Goal: Information Seeking & Learning: Learn about a topic

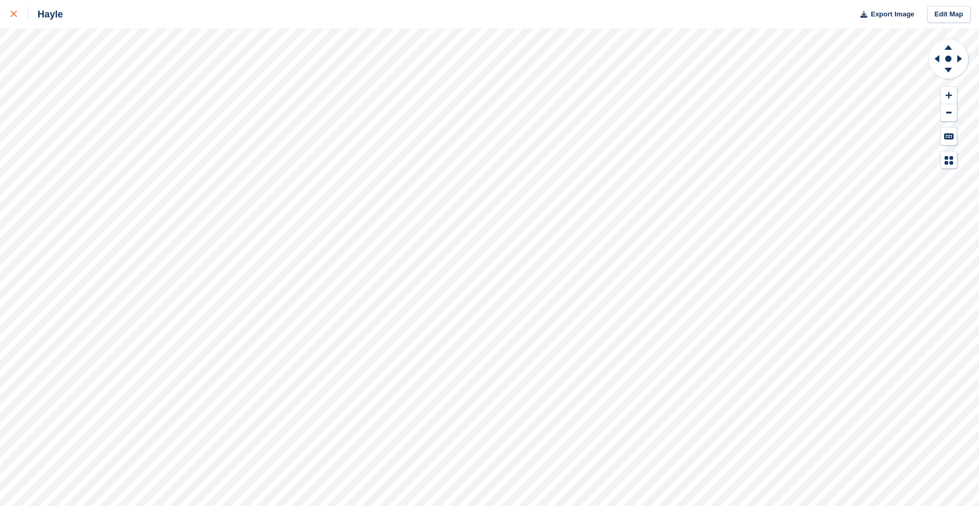
click at [13, 24] on link at bounding box center [14, 14] width 28 height 29
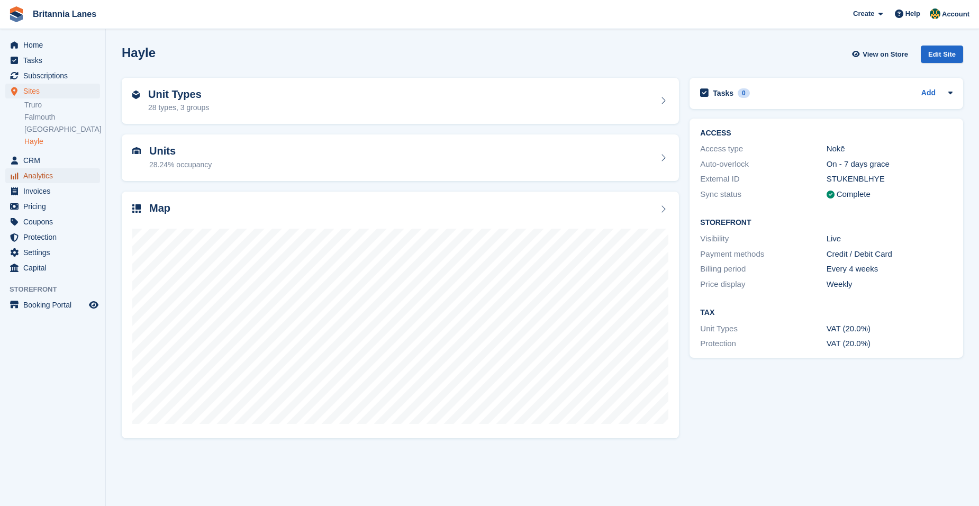
click at [40, 174] on span "Analytics" at bounding box center [54, 175] width 63 height 15
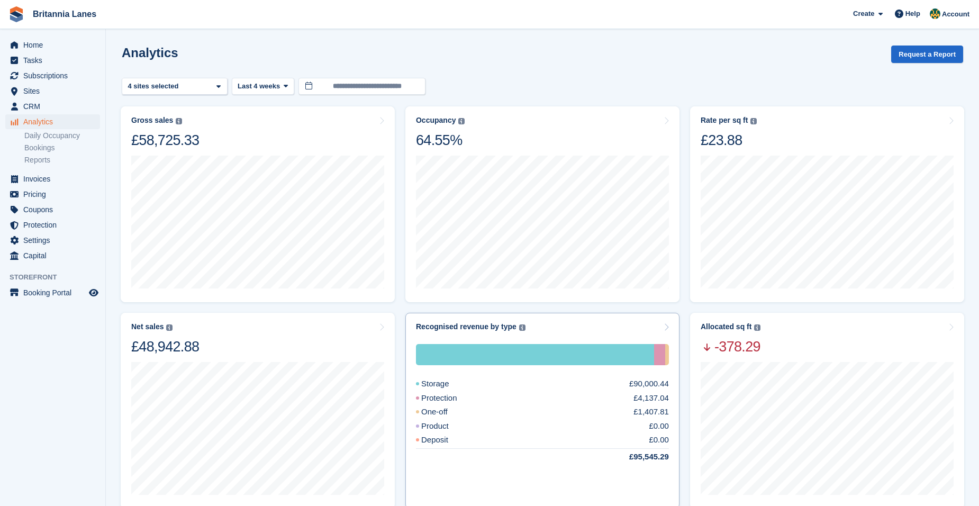
click at [567, 333] on div "Storage £90,000.44 Protection £4,137.04 One-off £1,407.81 Product £0.00 Deposit…" at bounding box center [542, 415] width 253 height 168
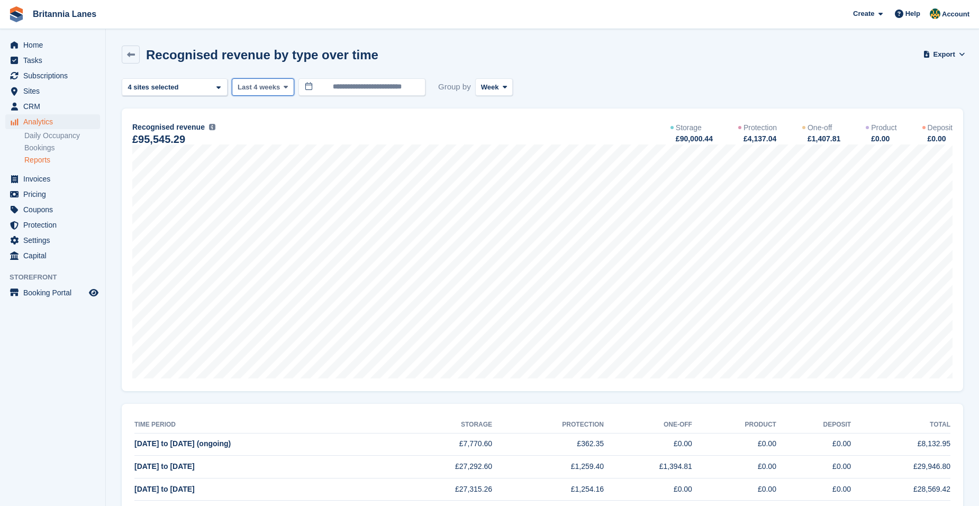
click at [259, 95] on button "Last 4 weeks" at bounding box center [263, 86] width 62 height 17
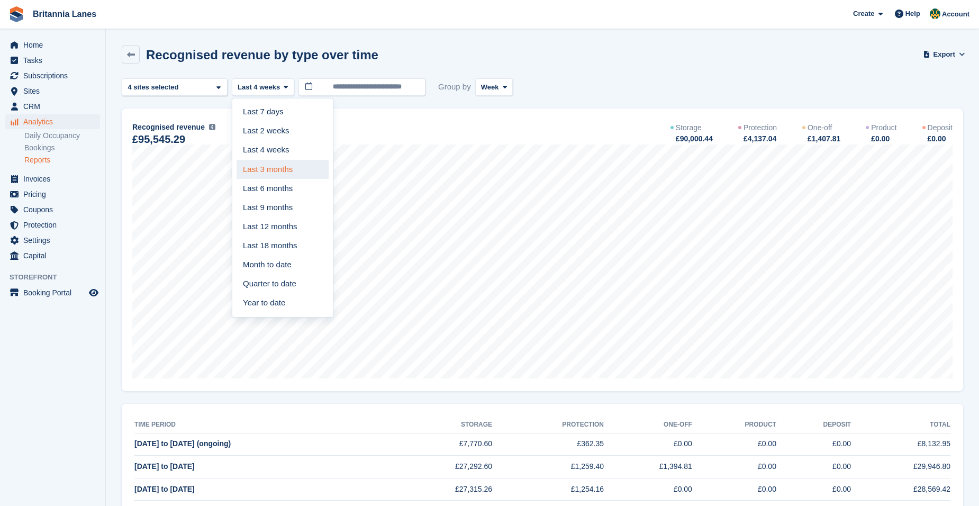
click at [286, 178] on link "Last 3 months" at bounding box center [282, 169] width 92 height 19
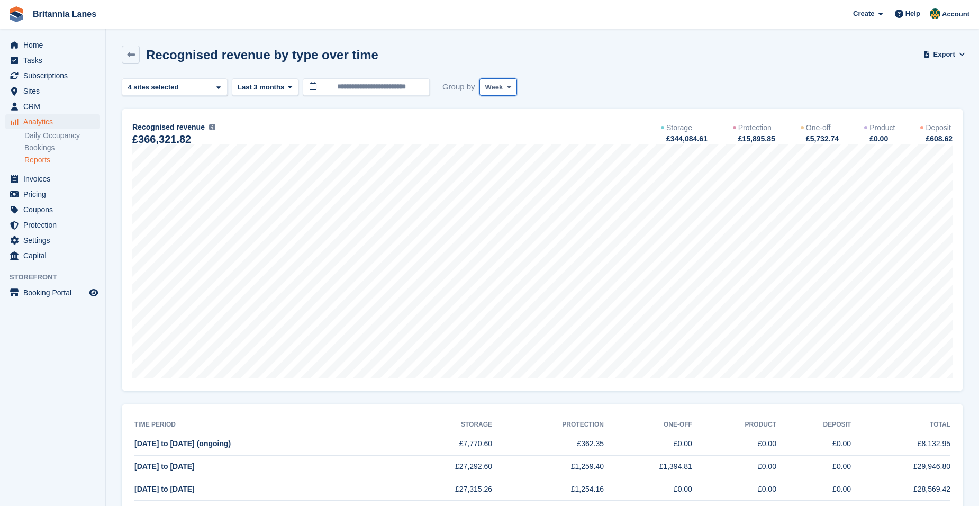
click at [490, 91] on span "Week" at bounding box center [494, 87] width 18 height 11
click at [510, 143] on link "Month" at bounding box center [530, 150] width 92 height 19
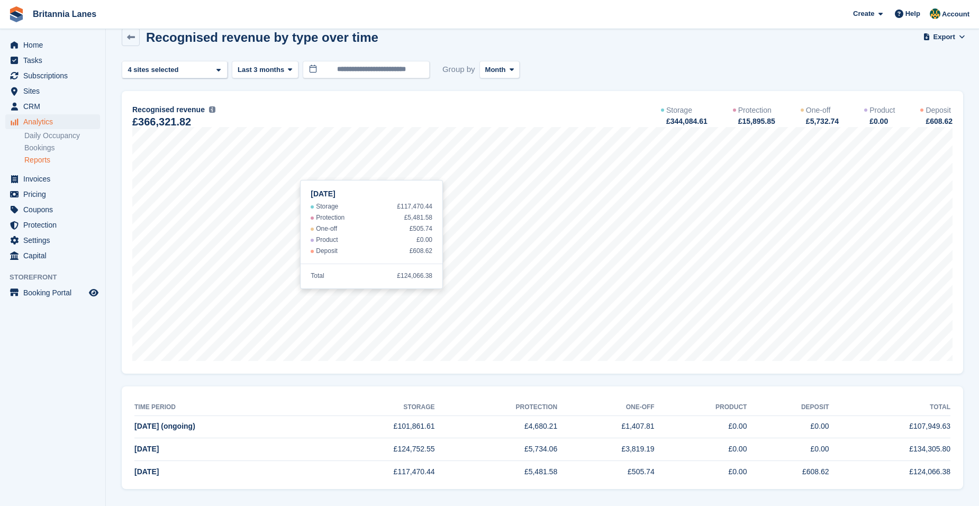
scroll to position [23, 0]
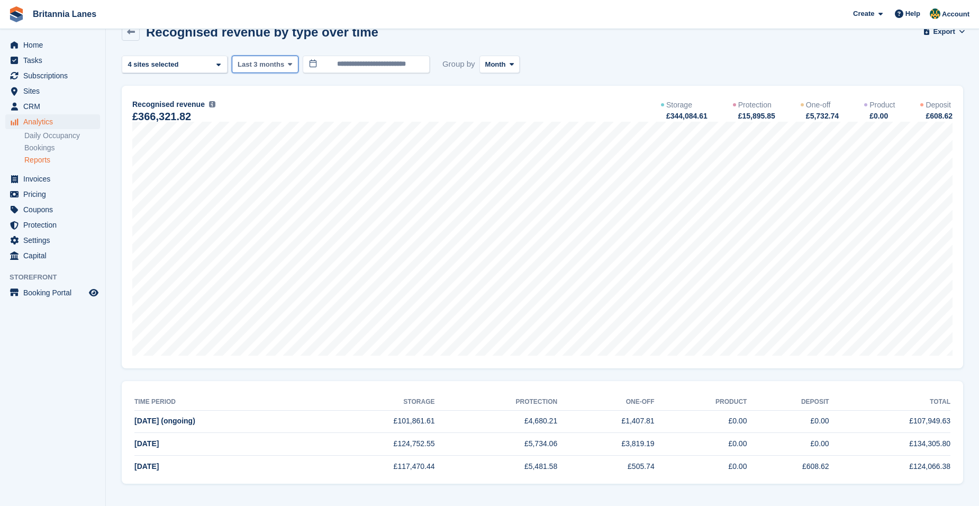
click at [286, 65] on span at bounding box center [290, 64] width 8 height 8
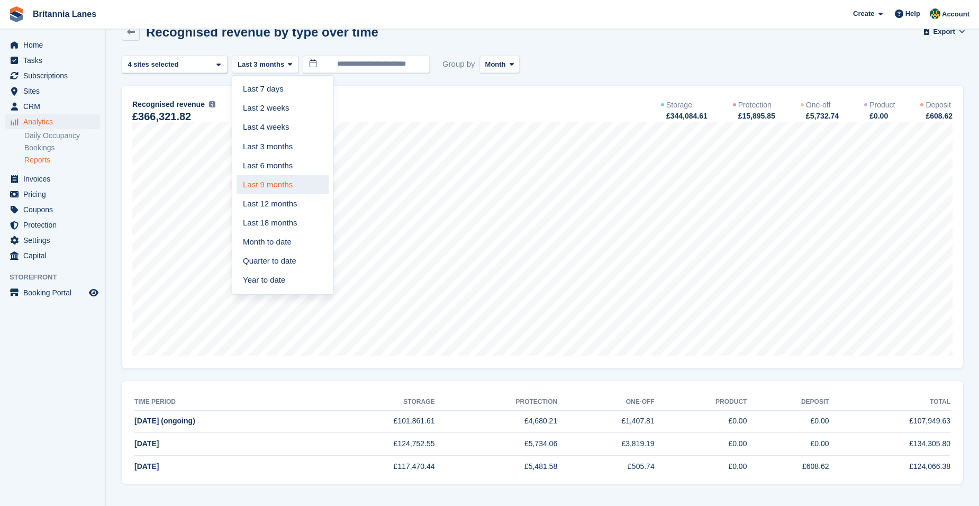
click at [290, 182] on link "Last 9 months" at bounding box center [282, 184] width 92 height 19
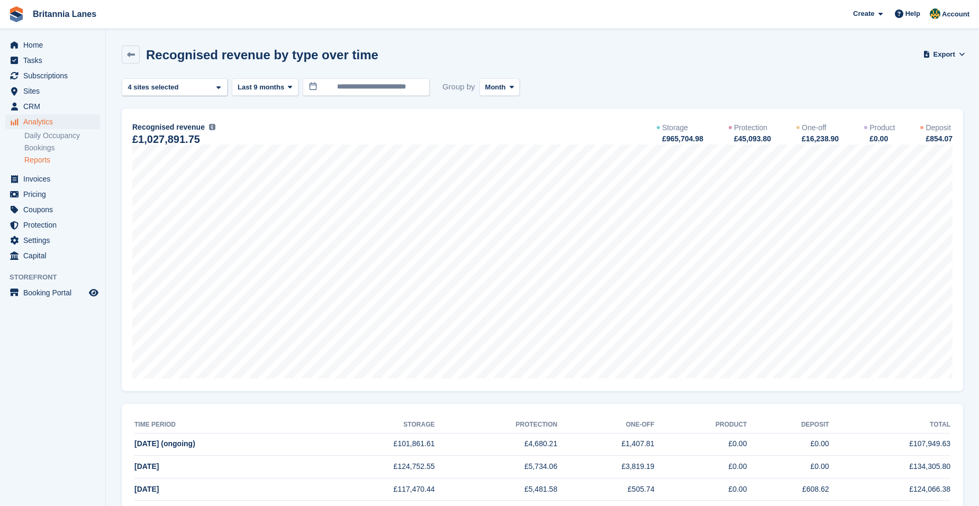
scroll to position [158, 0]
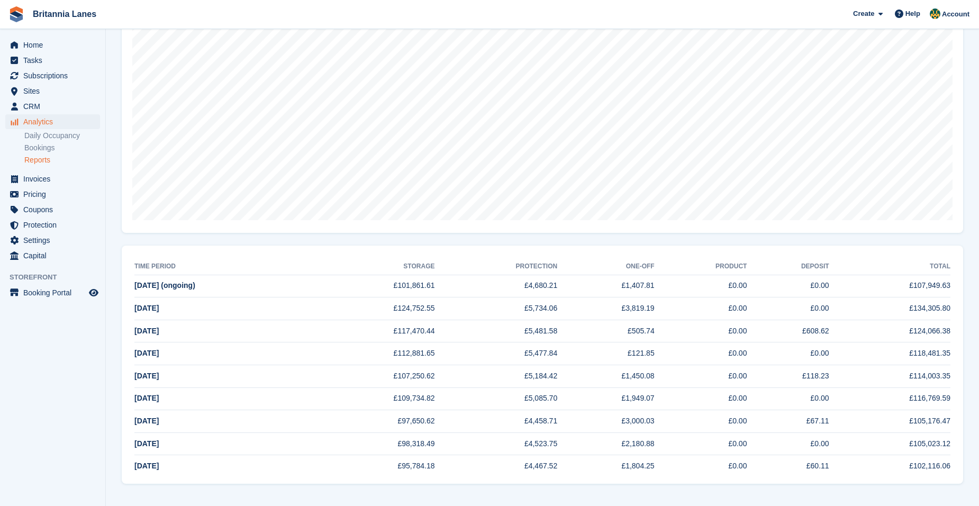
click at [281, 242] on div "**********" at bounding box center [542, 201] width 841 height 563
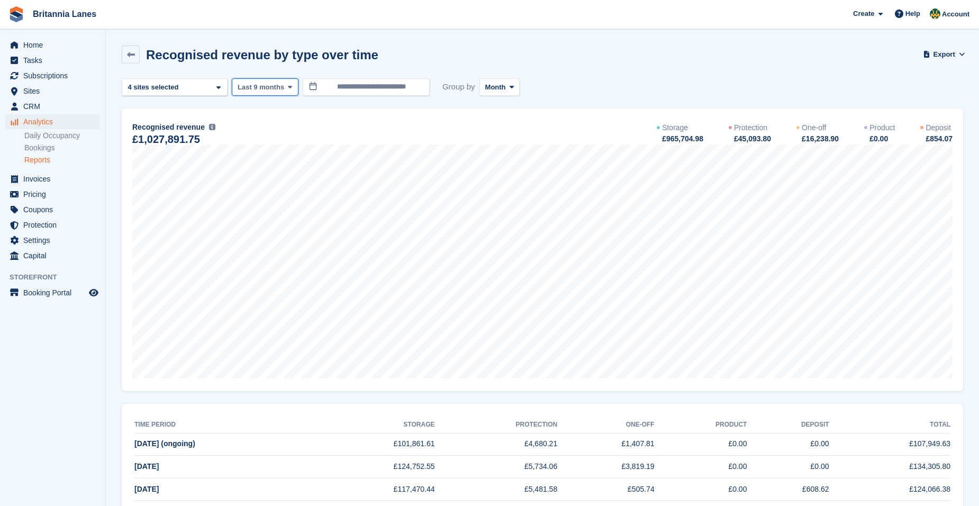
click at [238, 92] on button "Last 9 months" at bounding box center [265, 86] width 67 height 17
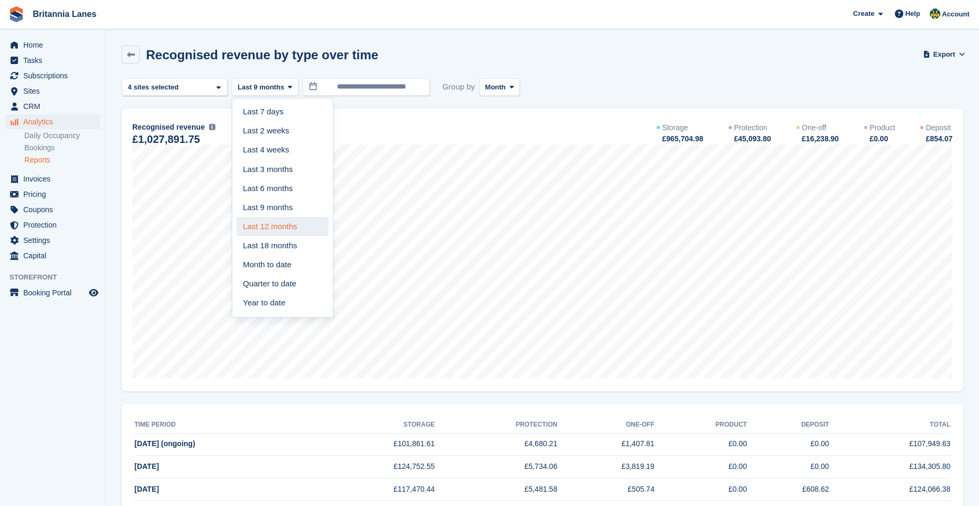
click at [289, 223] on link "Last 12 months" at bounding box center [282, 226] width 92 height 19
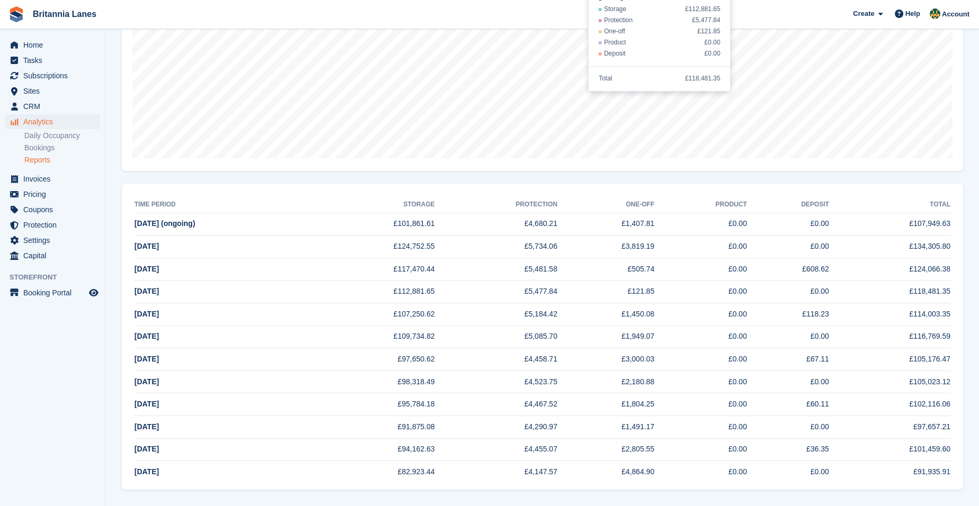
scroll to position [226, 0]
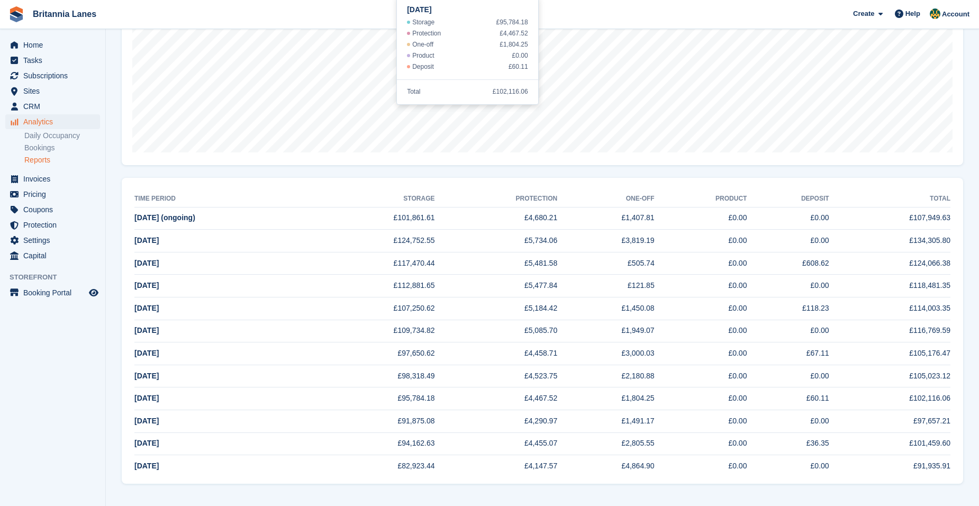
click at [259, 212] on td "Aug 2025 (ongoing)" at bounding box center [223, 218] width 179 height 23
click at [249, 171] on div "**********" at bounding box center [542, 167] width 841 height 631
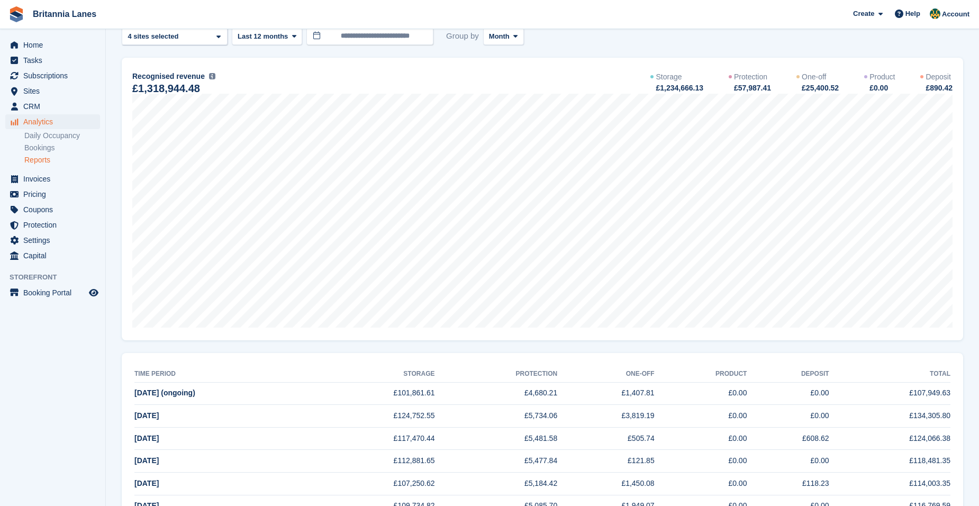
scroll to position [0, 0]
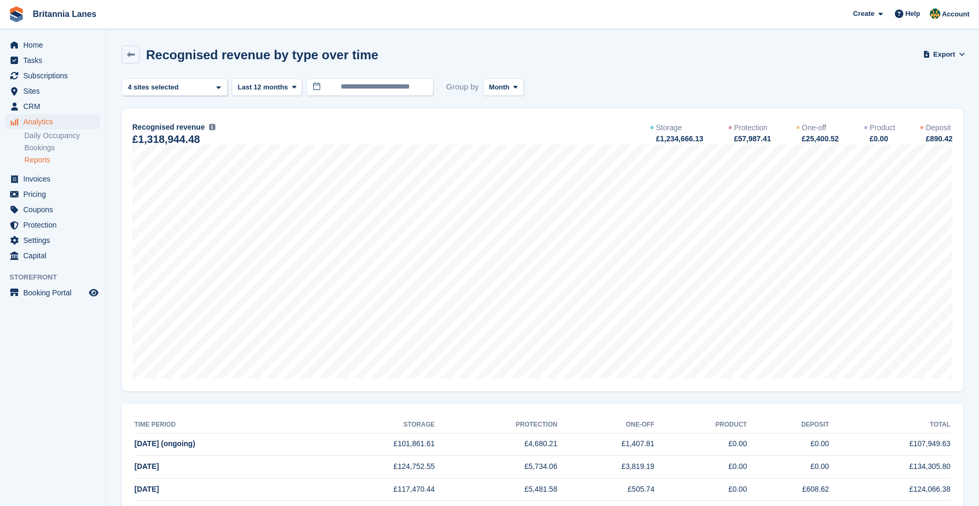
click at [120, 55] on section "Recognised revenue by type over time Export Export recognised revenue by type o…" at bounding box center [542, 366] width 873 height 732
click at [134, 52] on icon at bounding box center [131, 55] width 8 height 8
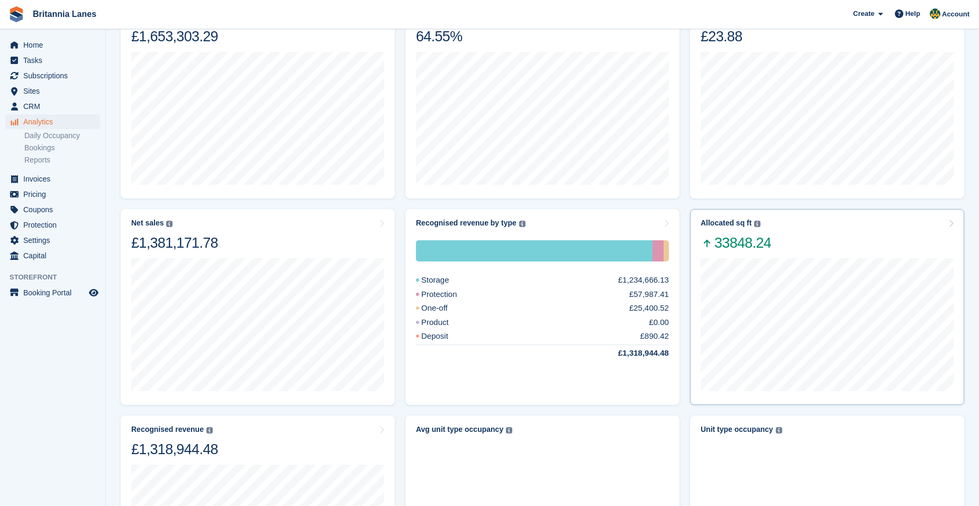
scroll to position [106, 0]
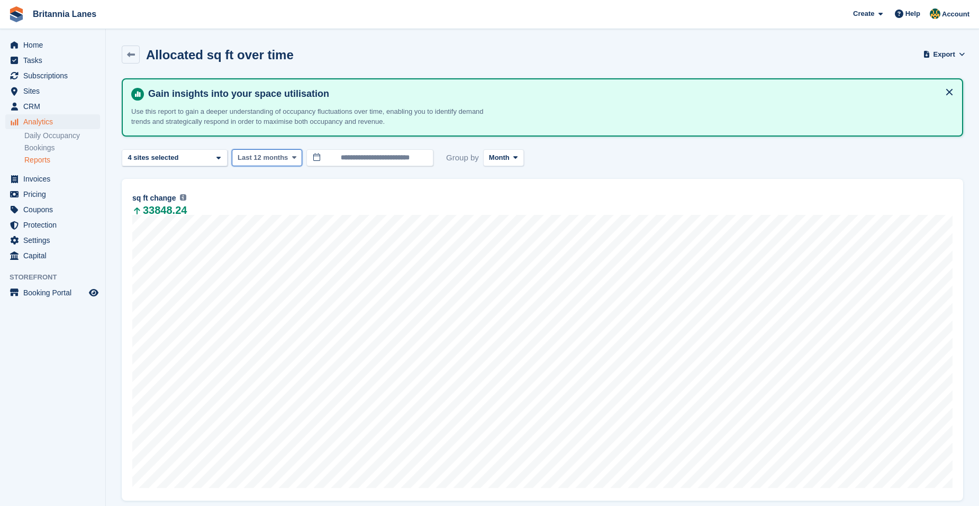
click at [265, 165] on button "Last 12 months" at bounding box center [267, 157] width 70 height 17
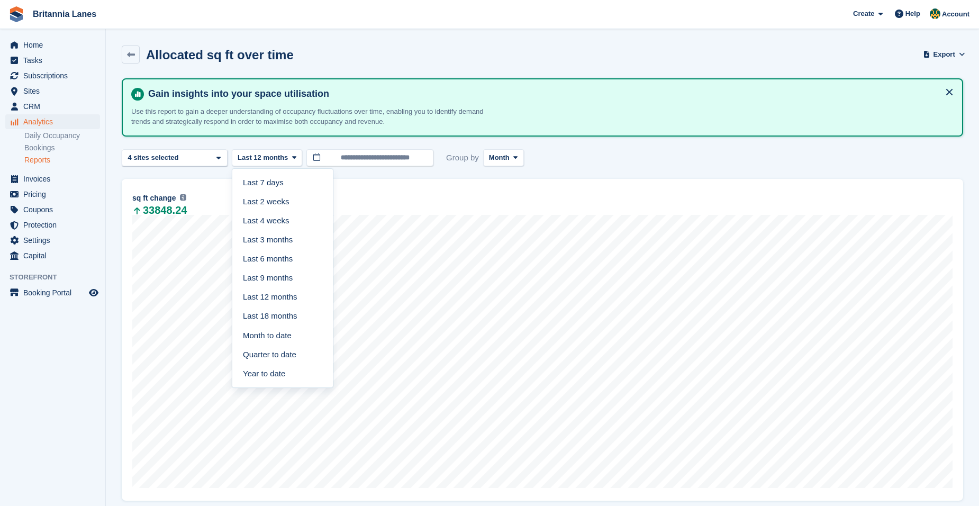
click at [741, 152] on div "**********" at bounding box center [542, 157] width 841 height 17
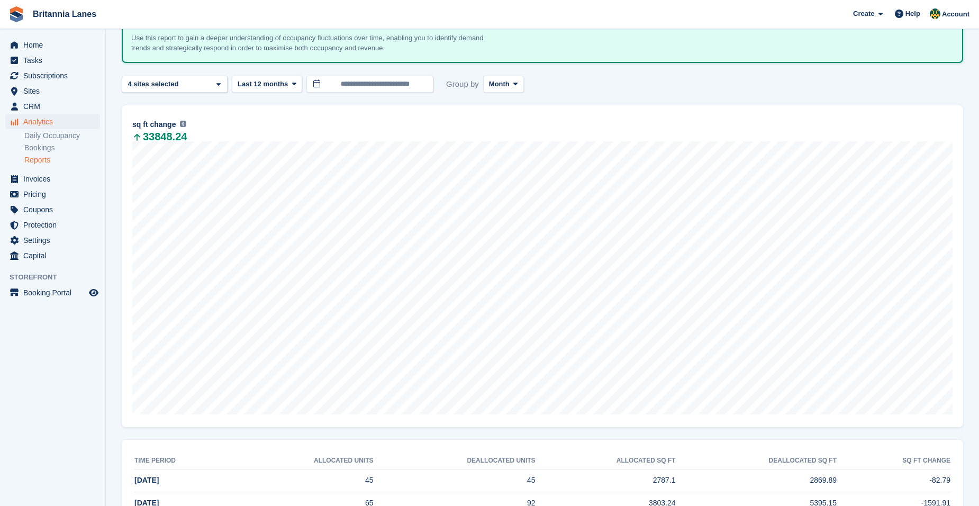
scroll to position [71, 0]
click at [274, 78] on button "Last 12 months" at bounding box center [267, 86] width 70 height 17
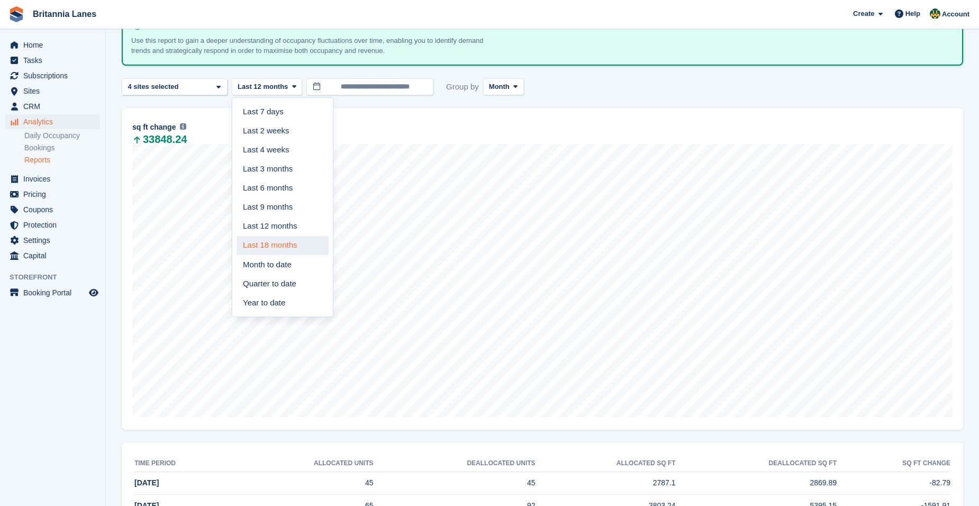
click at [280, 239] on link "Last 18 months" at bounding box center [282, 245] width 92 height 19
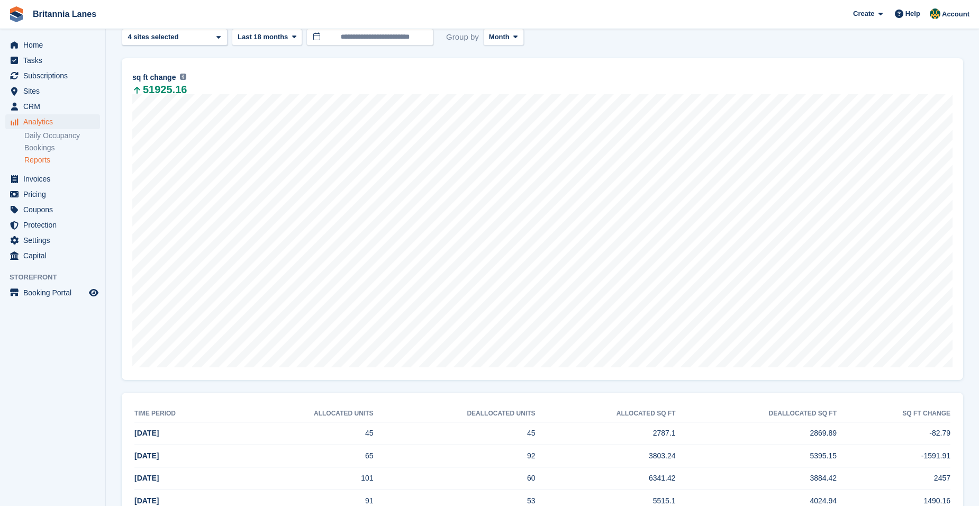
scroll to position [18, 0]
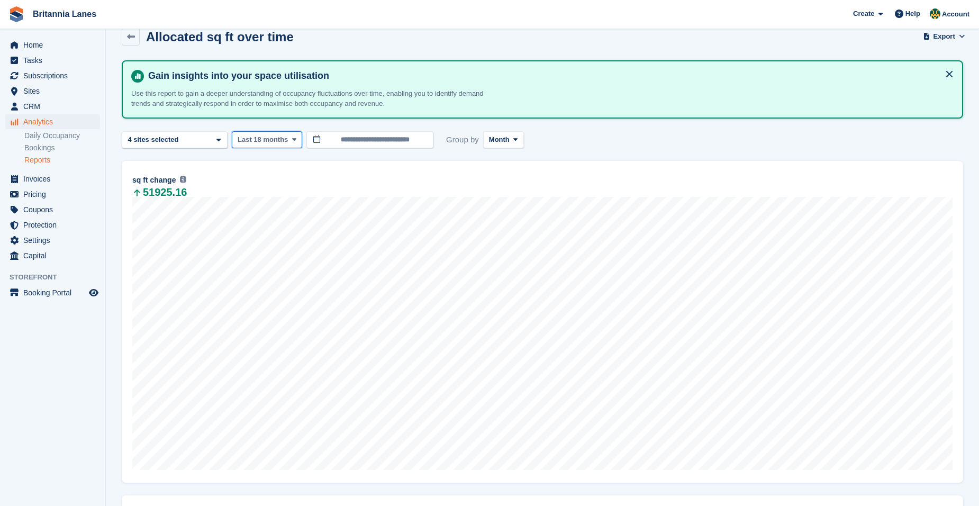
click at [280, 132] on button "Last 18 months" at bounding box center [267, 139] width 70 height 17
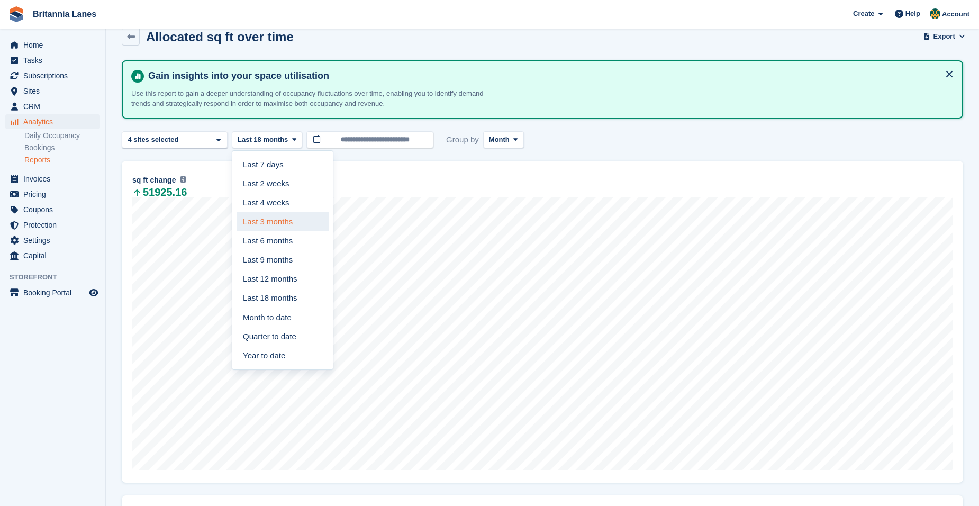
click at [297, 214] on link "Last 3 months" at bounding box center [282, 221] width 92 height 19
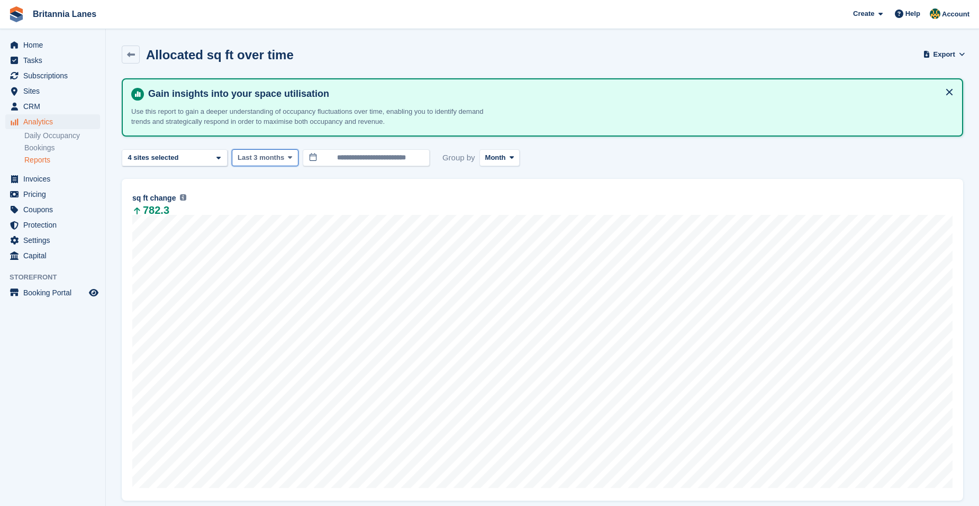
click at [269, 160] on span "Last 3 months" at bounding box center [261, 157] width 47 height 11
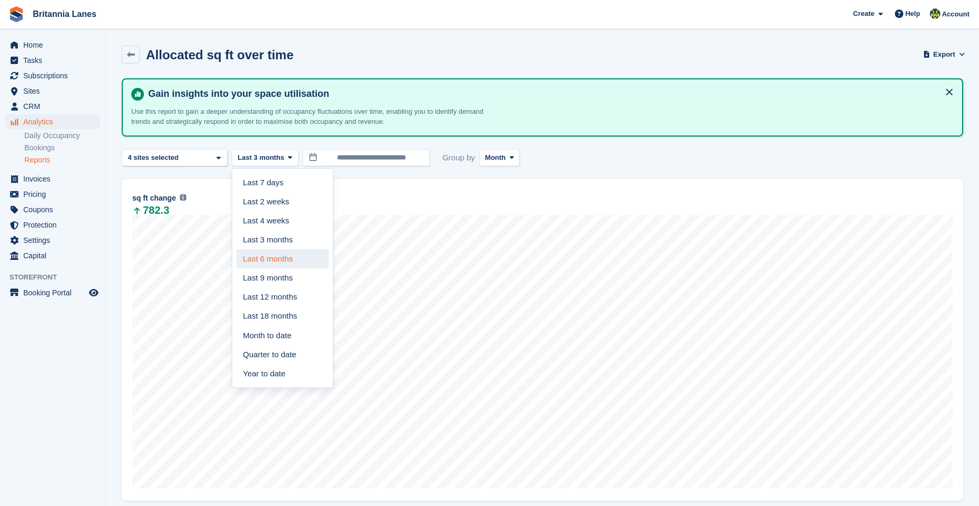
click at [289, 258] on link "Last 6 months" at bounding box center [282, 258] width 92 height 19
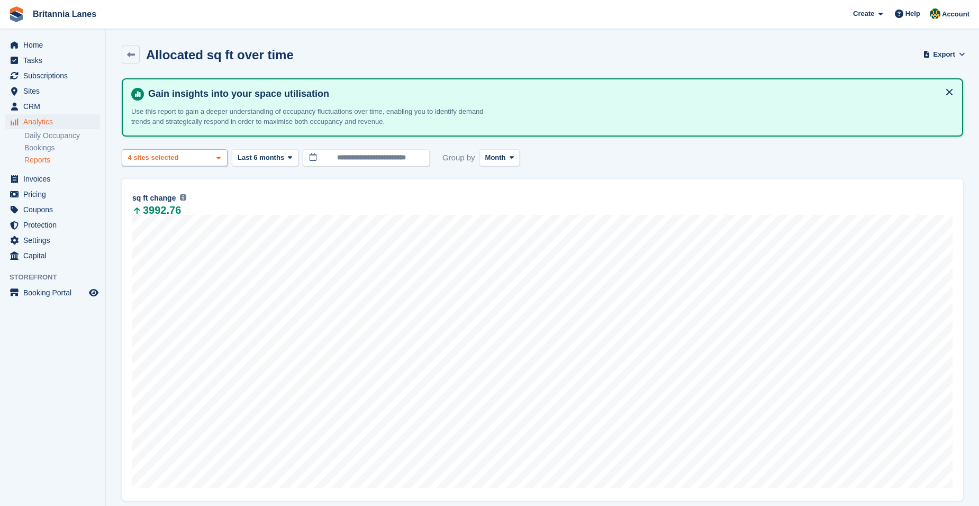
click at [215, 159] on span at bounding box center [218, 158] width 8 height 8
click at [165, 208] on div "Truro" at bounding box center [174, 207] width 96 height 17
click at [172, 240] on div "[GEOGRAPHIC_DATA]" at bounding box center [174, 247] width 96 height 29
click at [165, 263] on div "Hayle" at bounding box center [174, 271] width 96 height 17
select select "***"
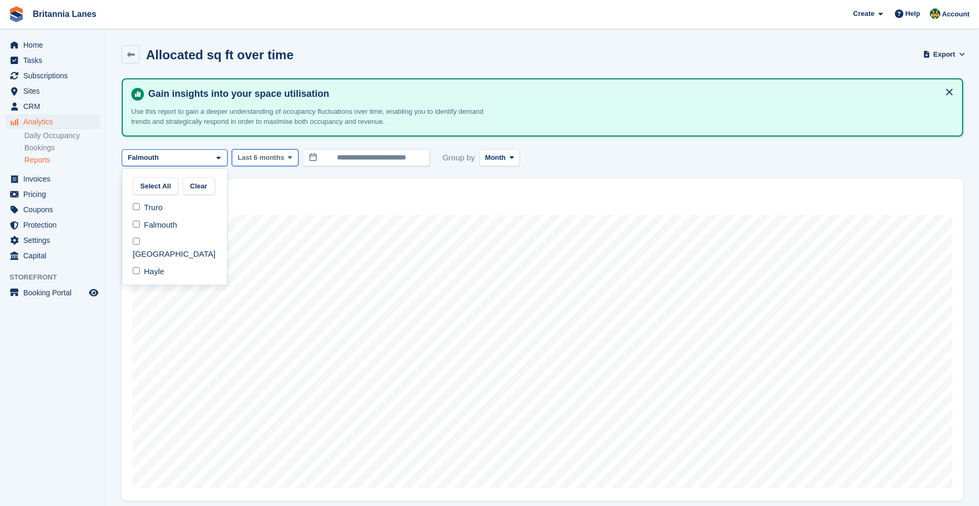
click at [272, 159] on turbo-frame "Allocated sq ft over time Export Export allocated sq ft over time metrics Expor…" at bounding box center [542, 364] width 841 height 639
click at [275, 161] on span "Last 6 months" at bounding box center [261, 157] width 47 height 11
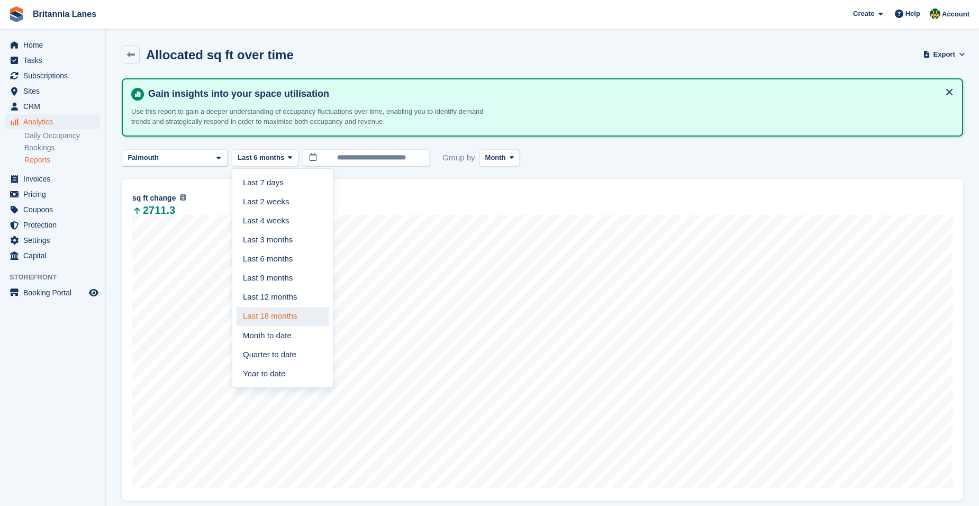
click at [271, 315] on link "Last 18 months" at bounding box center [282, 316] width 92 height 19
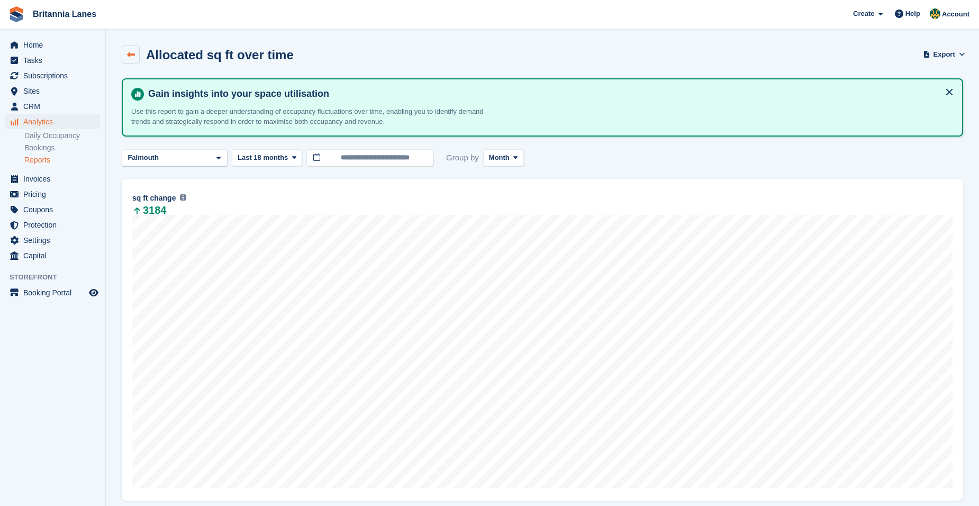
click at [132, 58] on icon at bounding box center [131, 55] width 8 height 8
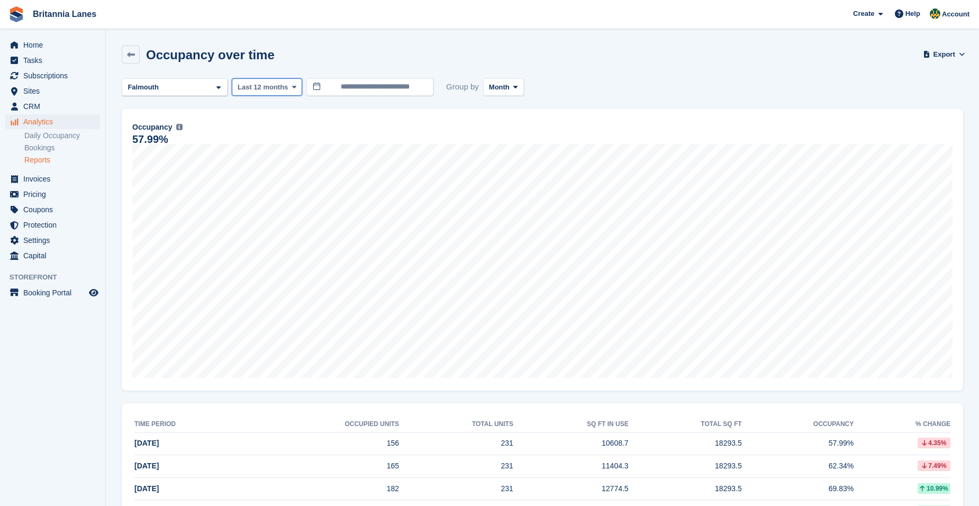
click at [276, 90] on span "Last 12 months" at bounding box center [263, 87] width 50 height 11
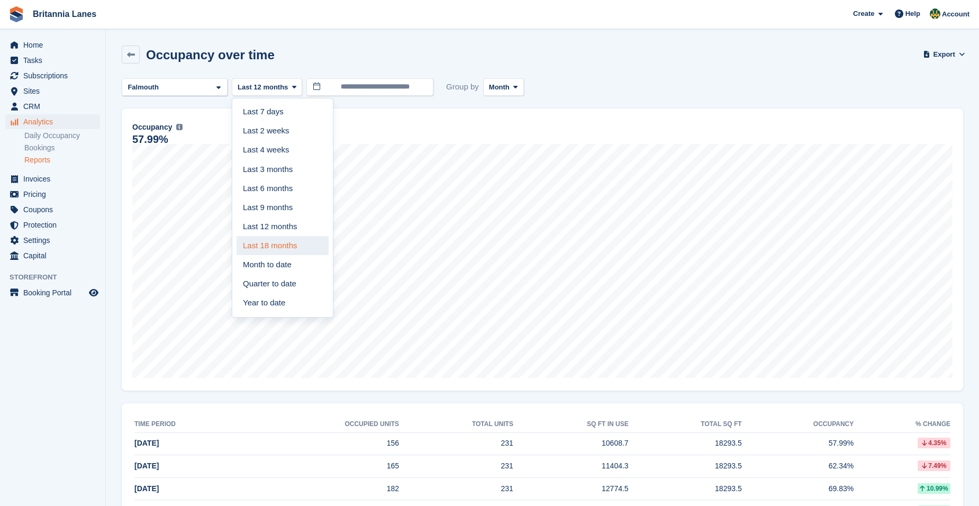
click at [279, 245] on link "Last 18 months" at bounding box center [282, 245] width 92 height 19
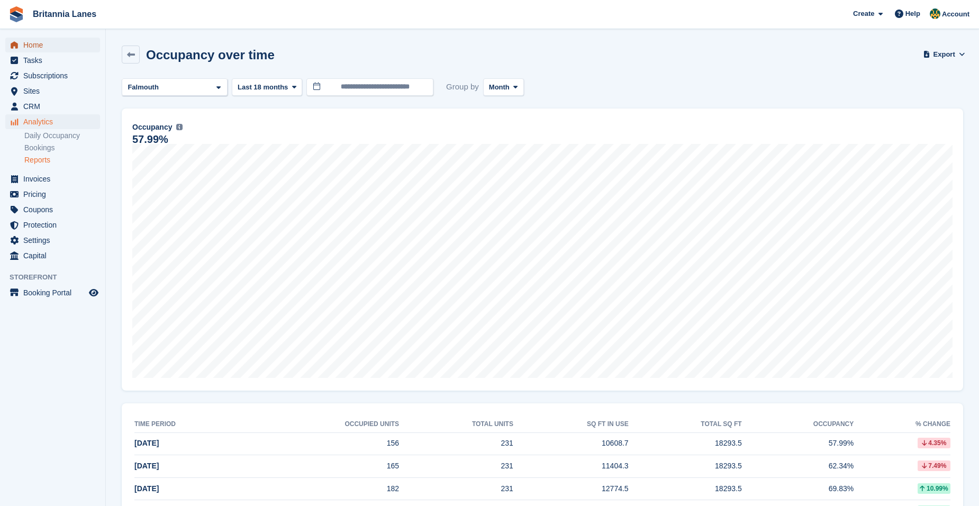
click at [41, 43] on span "Home" at bounding box center [54, 45] width 63 height 15
